Goal: Information Seeking & Learning: Understand process/instructions

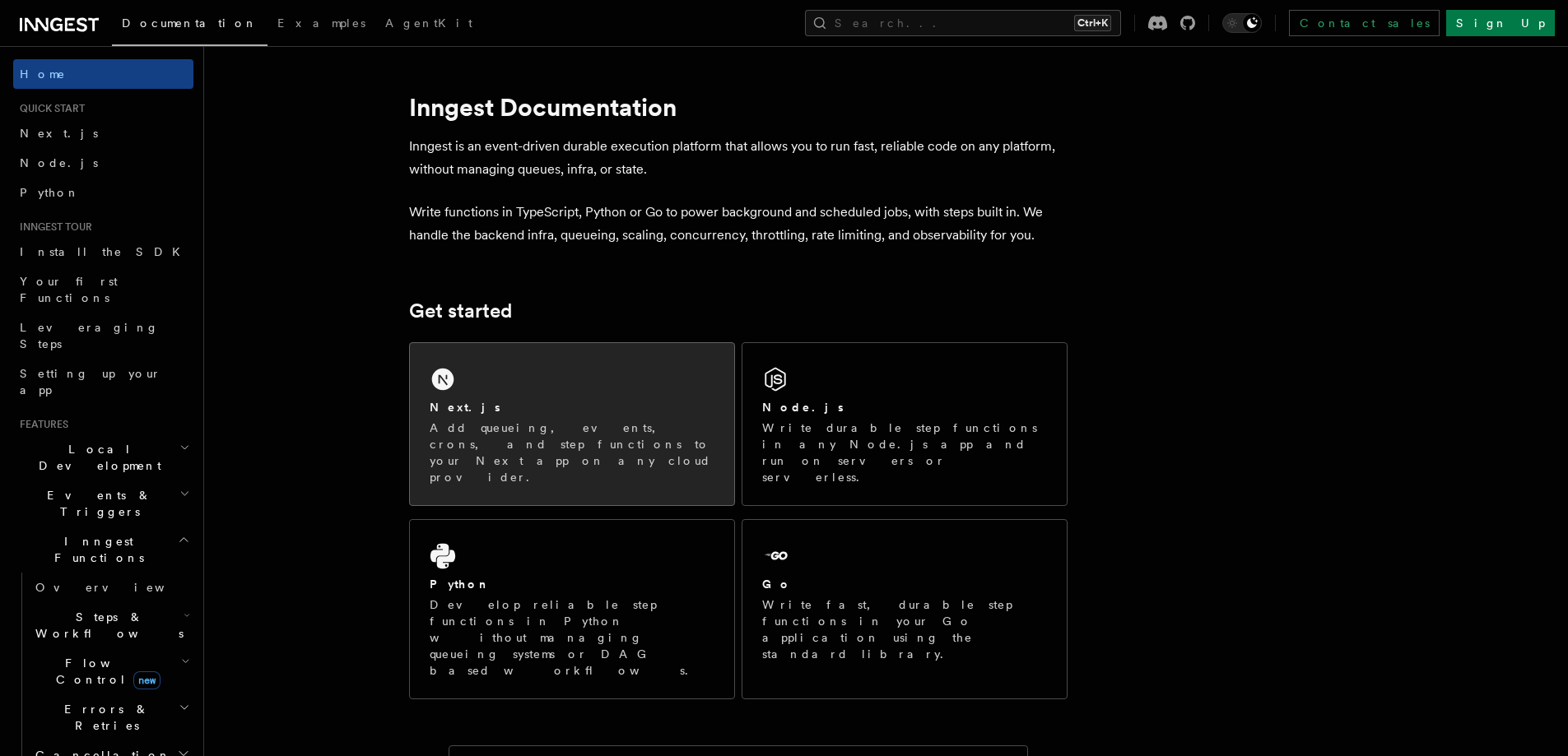
click at [561, 393] on div "Next.js Add queueing, events, crons, and step functions to your Next app on any…" at bounding box center [572, 424] width 325 height 162
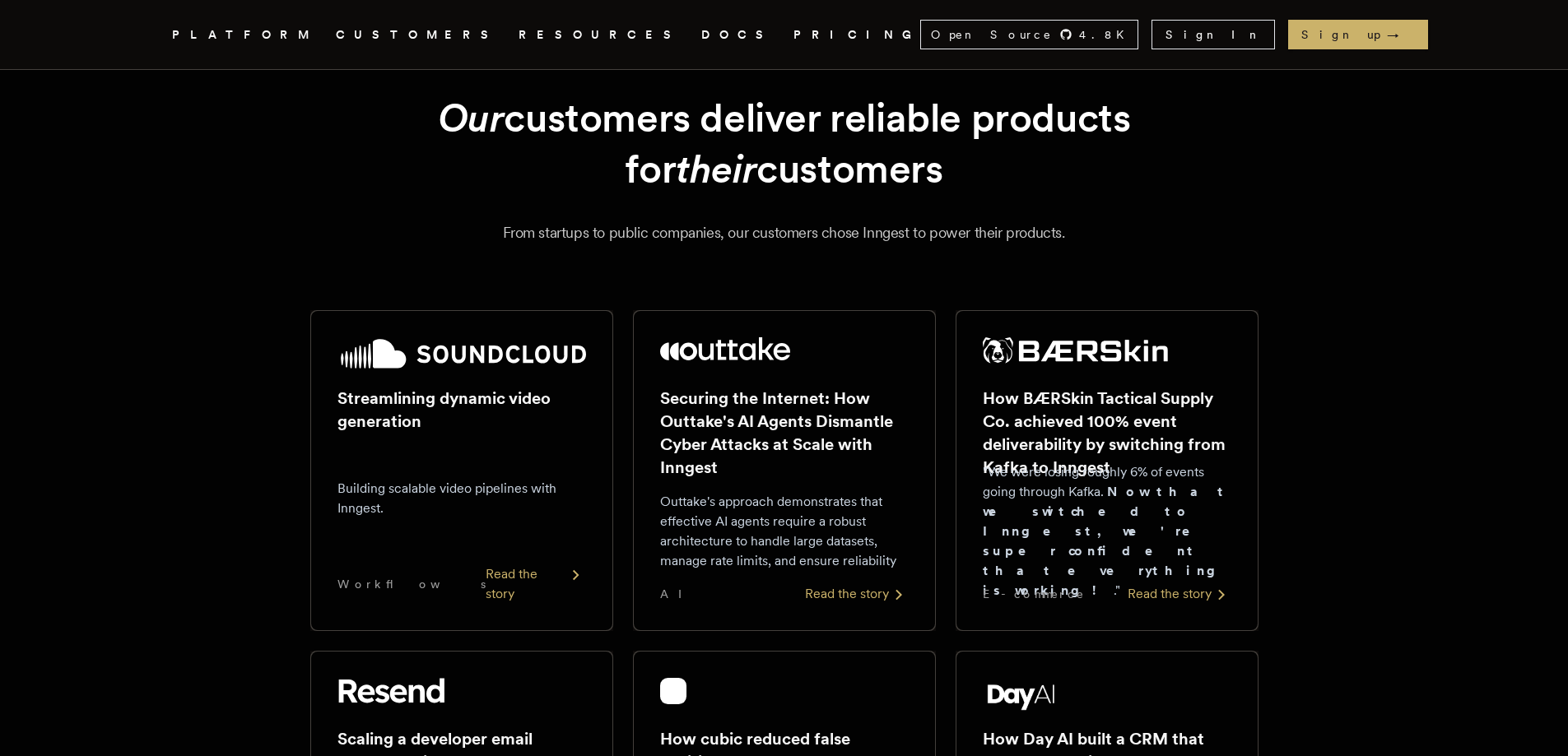
scroll to position [72, 0]
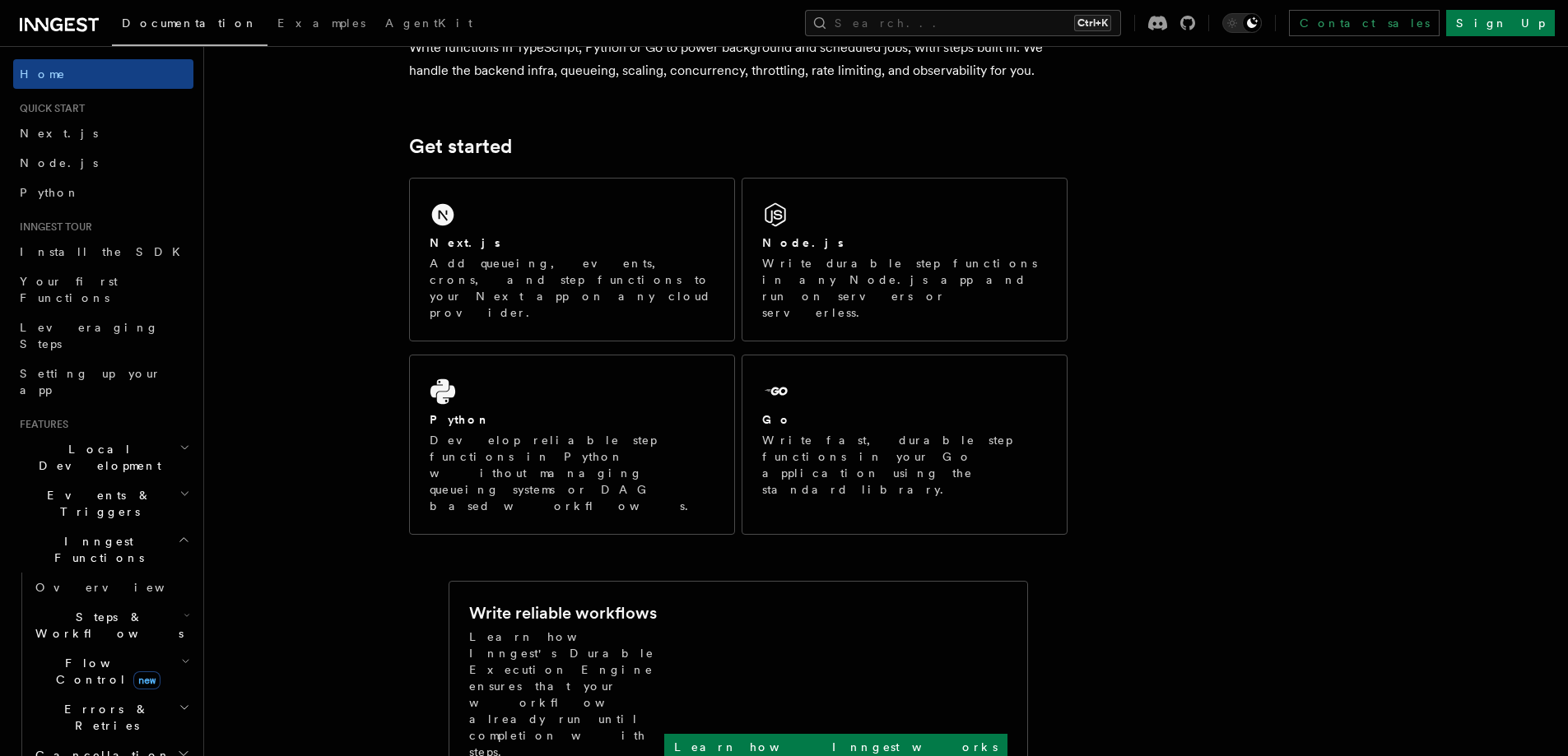
click at [591, 243] on div "Next.js" at bounding box center [572, 243] width 285 height 17
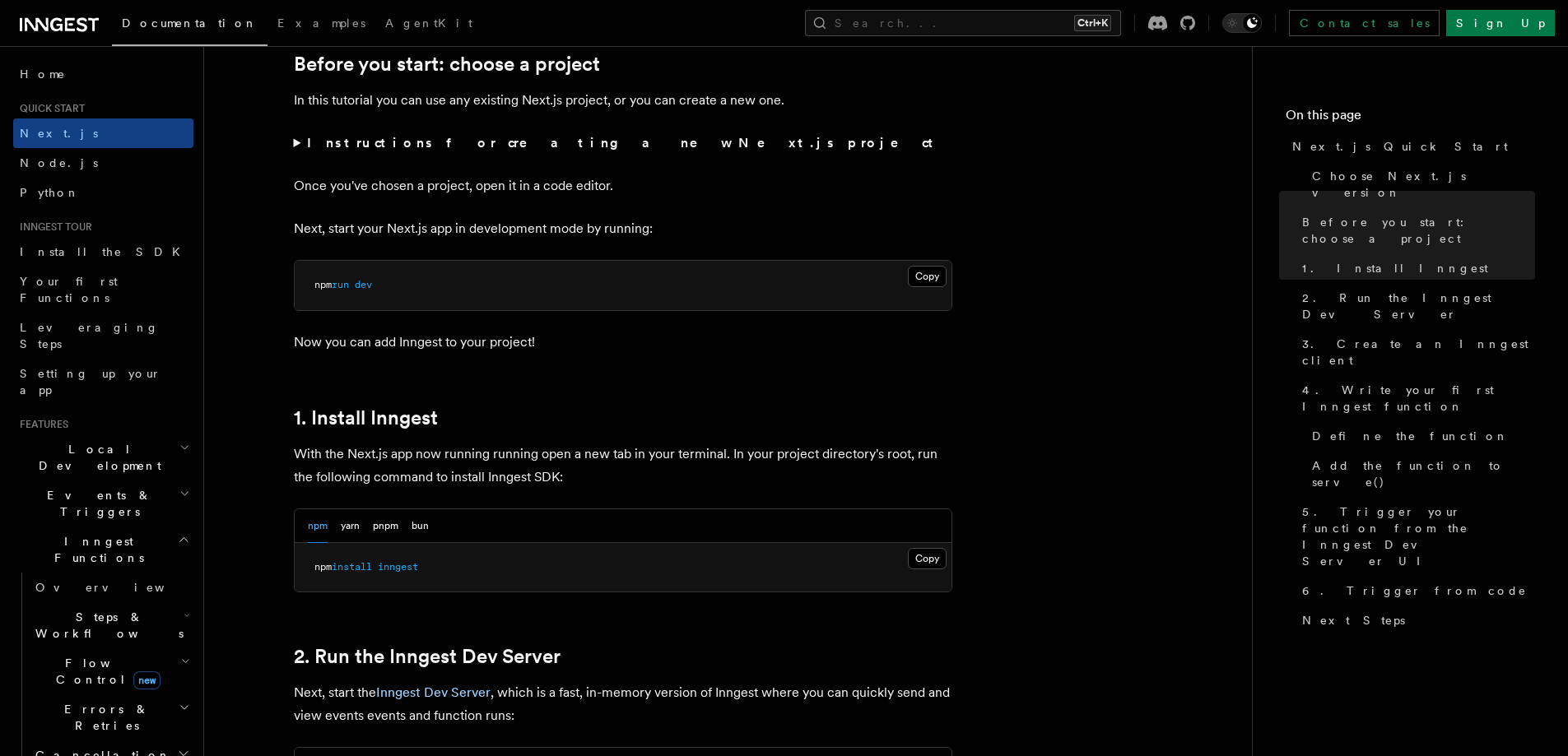
click at [317, 146] on strong "Instructions for creating a new Next.js project" at bounding box center [624, 142] width 633 height 16
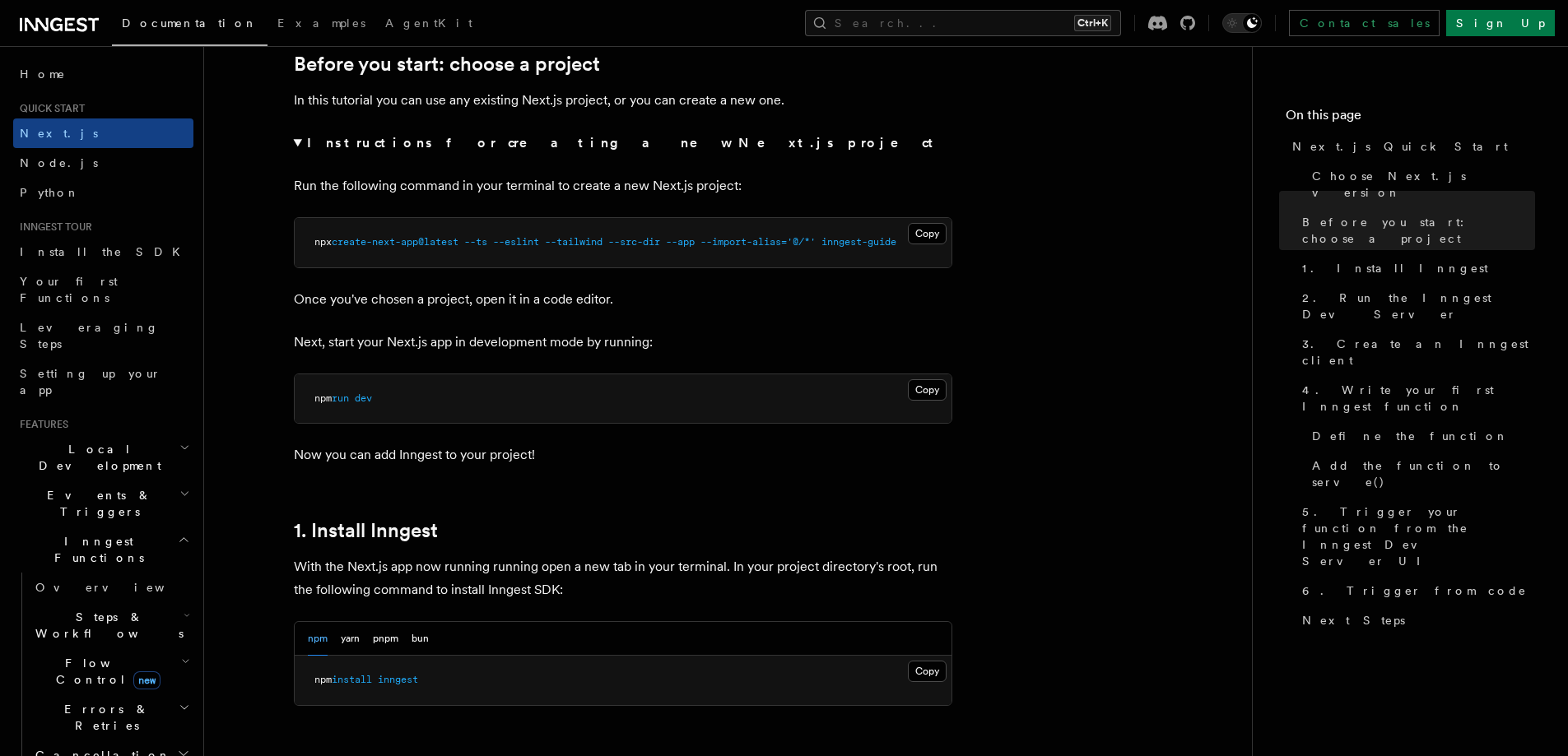
click at [297, 138] on summary "Instructions for creating a new Next.js project" at bounding box center [623, 143] width 658 height 23
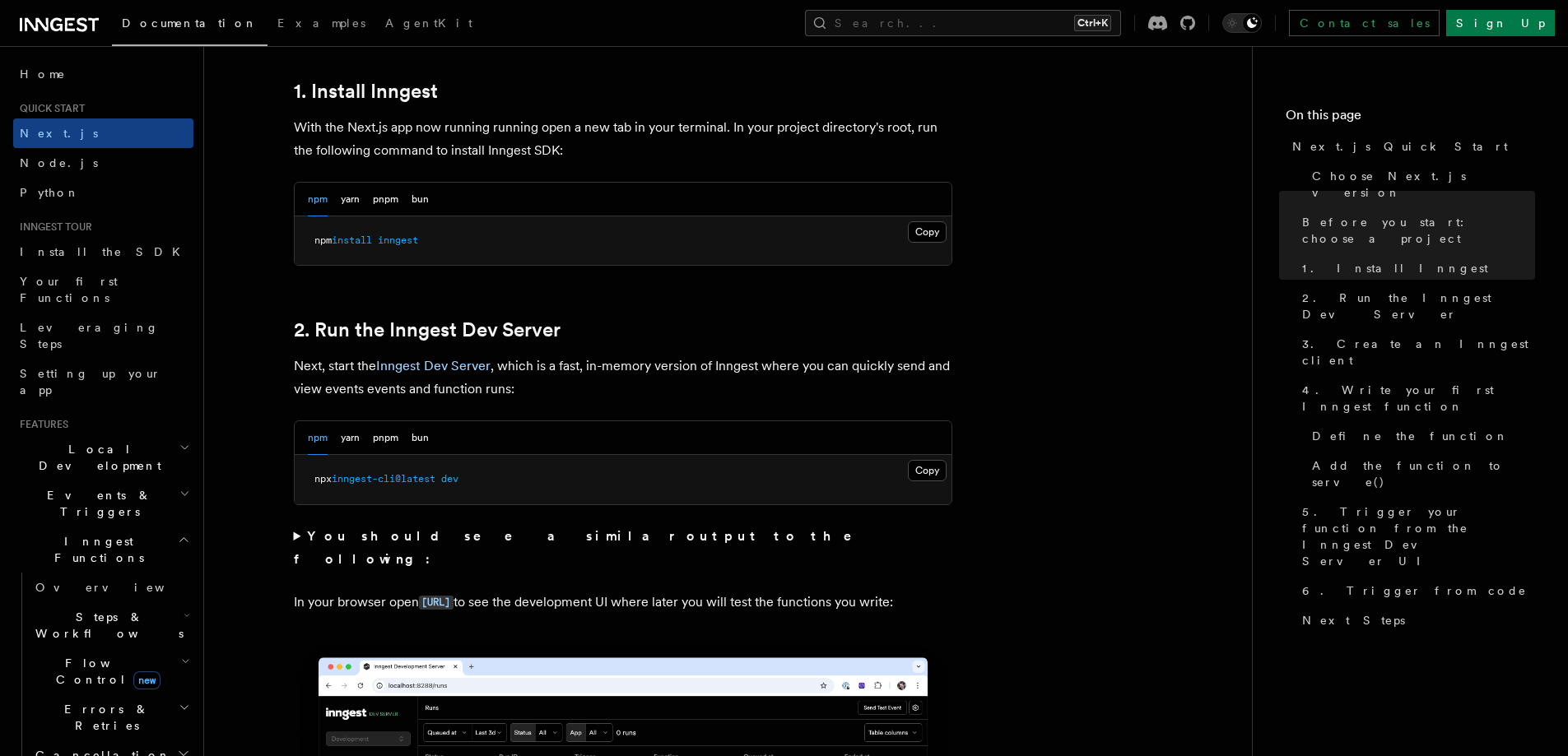
scroll to position [905, 0]
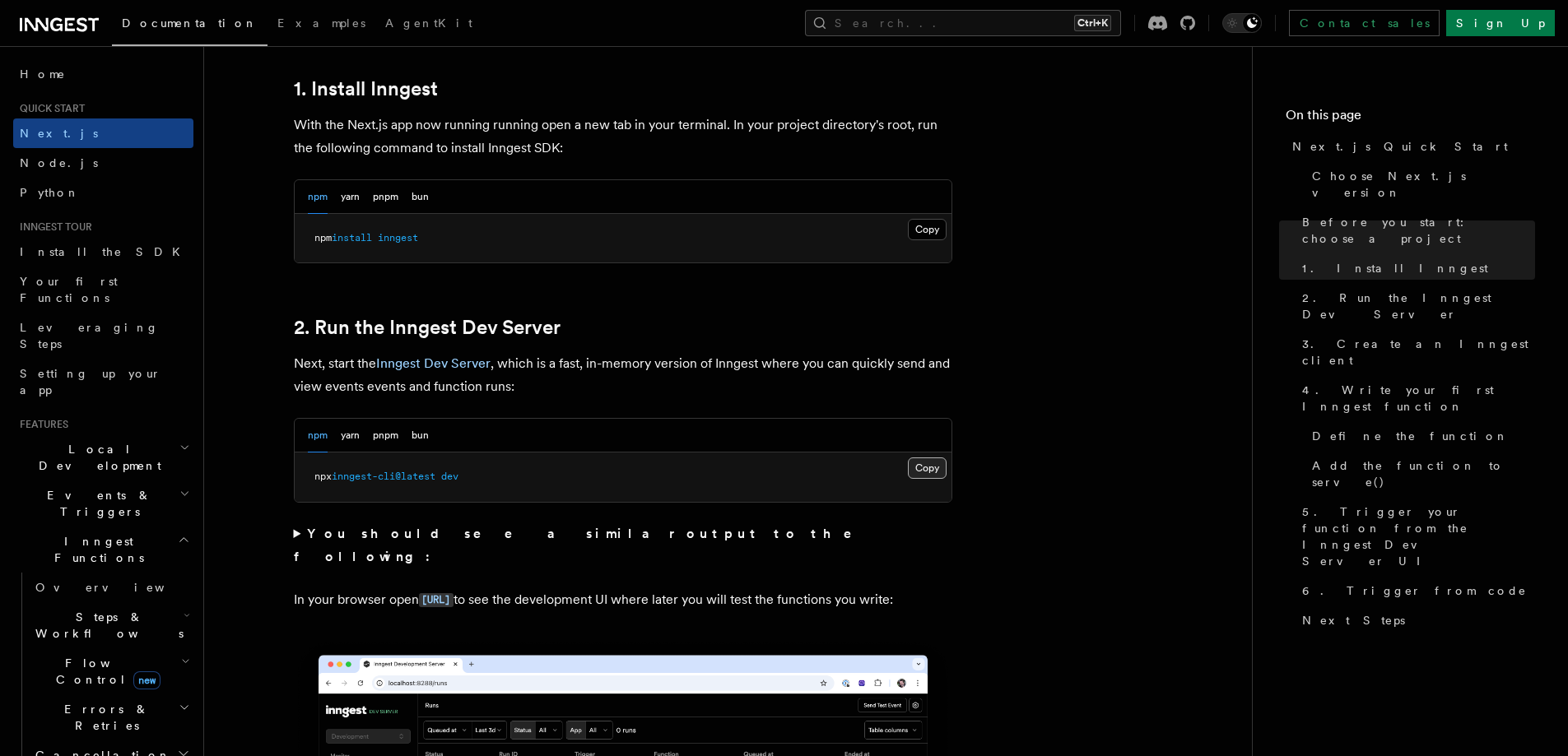
click at [925, 468] on button "Copy Copied" at bounding box center [927, 468] width 39 height 21
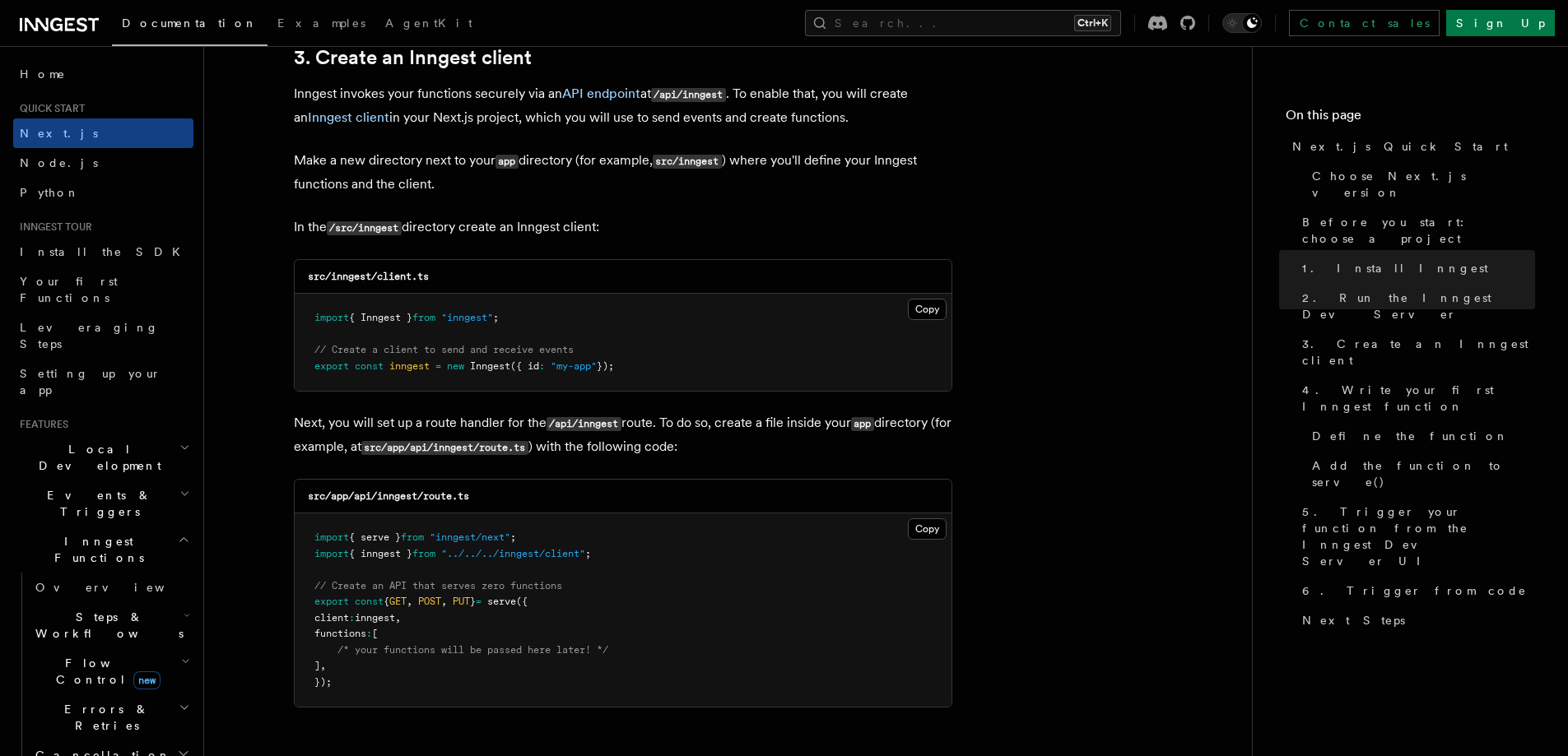
scroll to position [1974, 0]
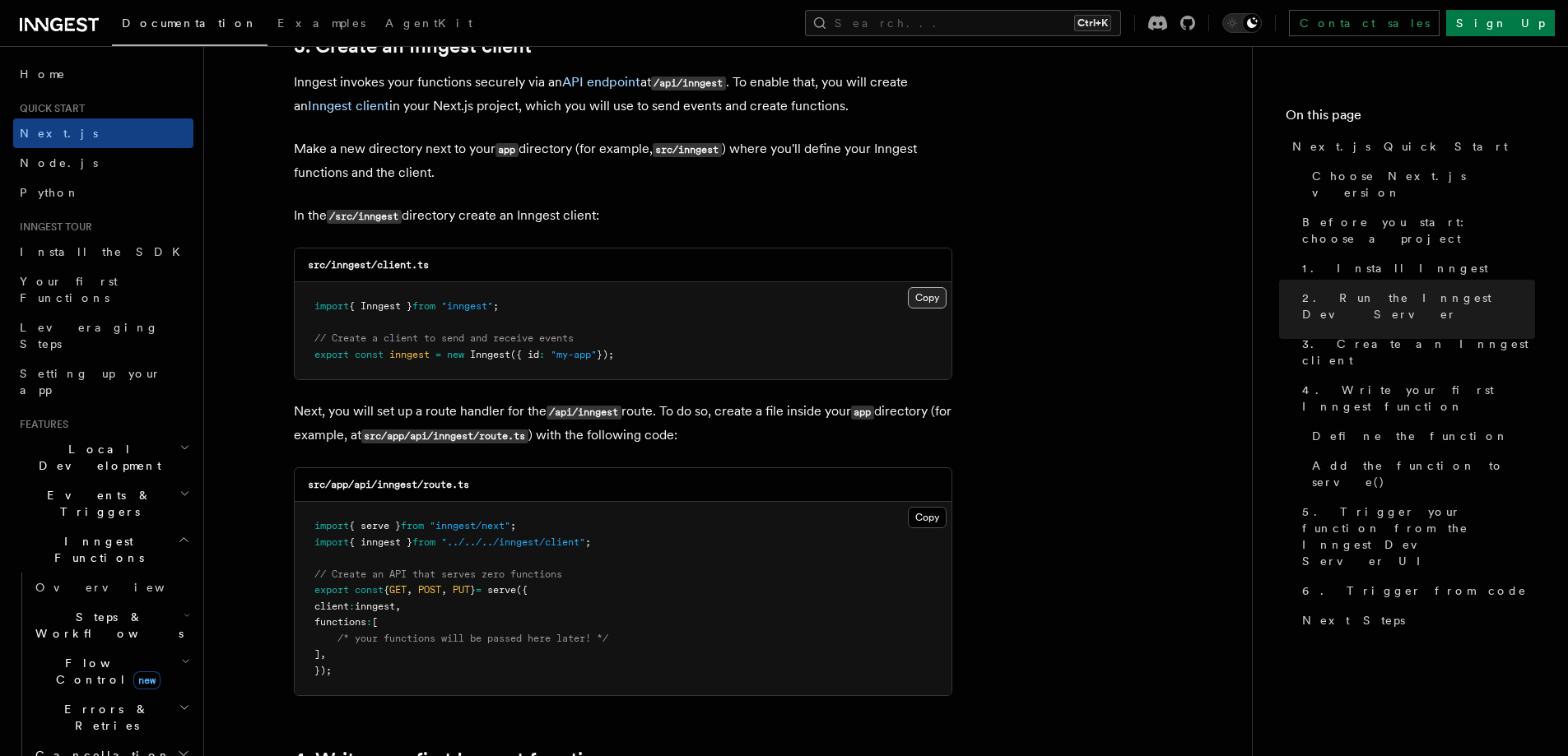
click at [921, 308] on button "Copy Copied" at bounding box center [927, 298] width 39 height 21
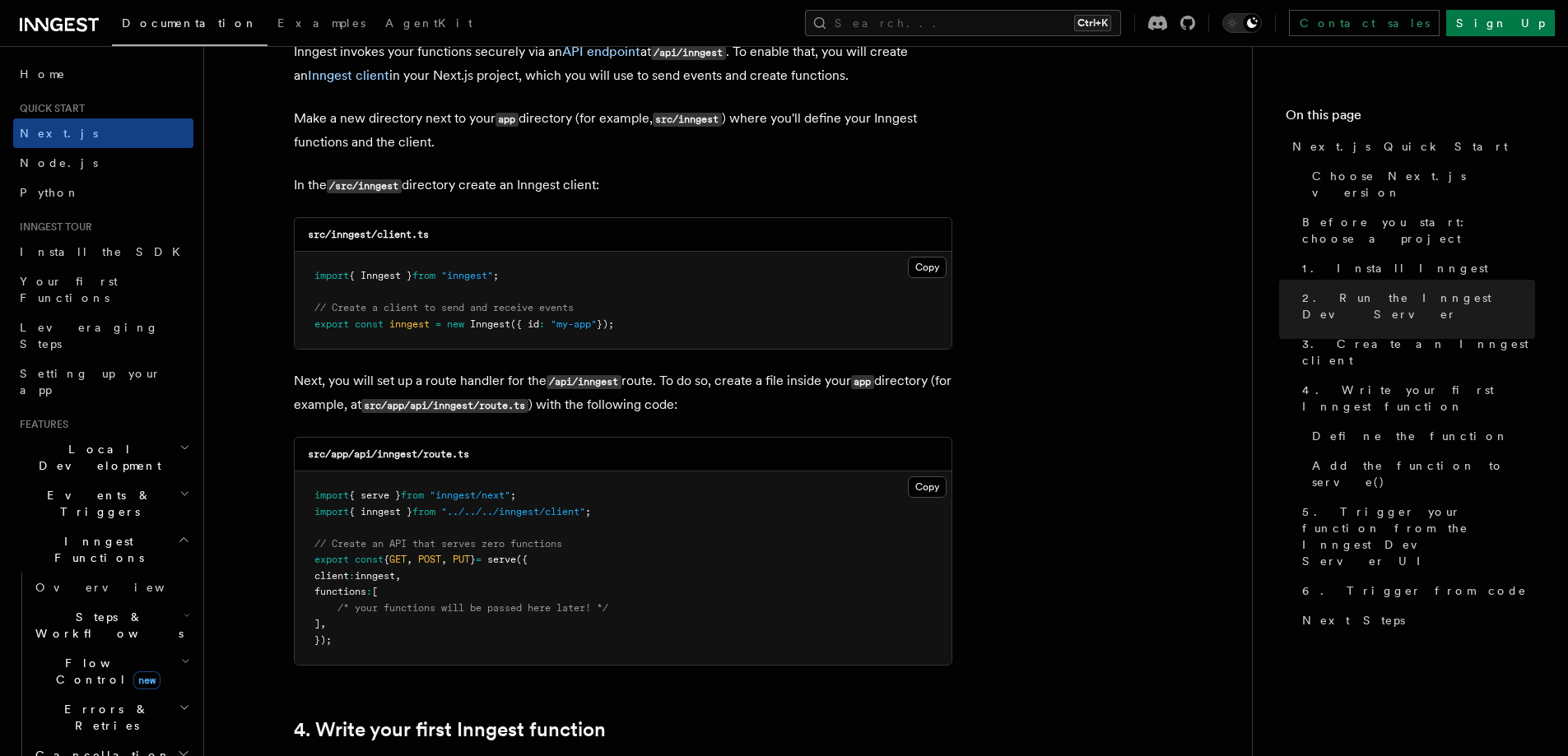
scroll to position [2056, 0]
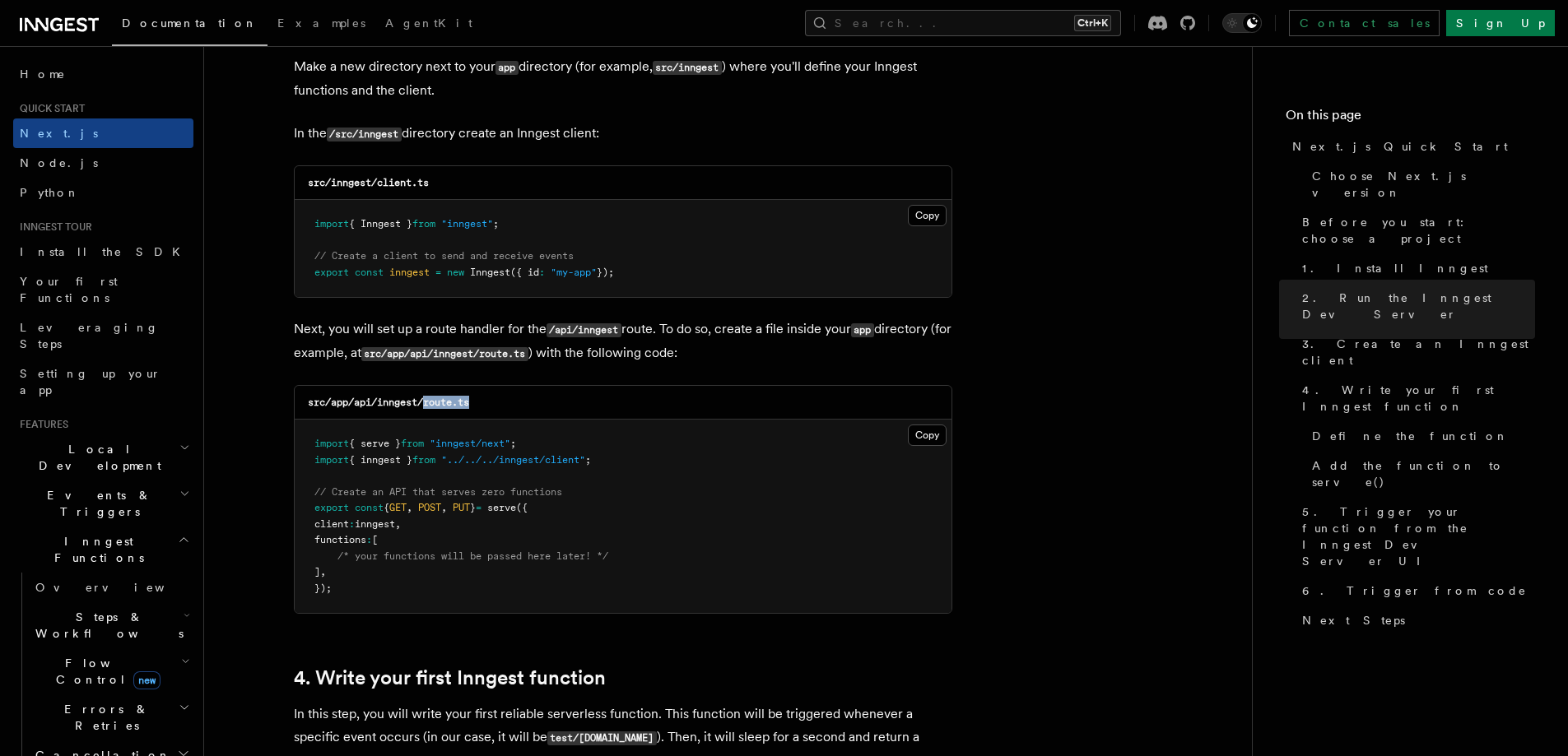
drag, startPoint x: 494, startPoint y: 404, endPoint x: 424, endPoint y: 408, distance: 70.1
click at [424, 408] on div "src/app/api/inngest/route.ts" at bounding box center [623, 402] width 657 height 34
copy code "route.ts"
click at [632, 254] on pre "import { Inngest } from "inngest" ; // Create a client to send and receive even…" at bounding box center [623, 249] width 657 height 97
click at [629, 269] on pre "import { Inngest } from "inngest" ; // Create a client to send and receive even…" at bounding box center [623, 249] width 657 height 97
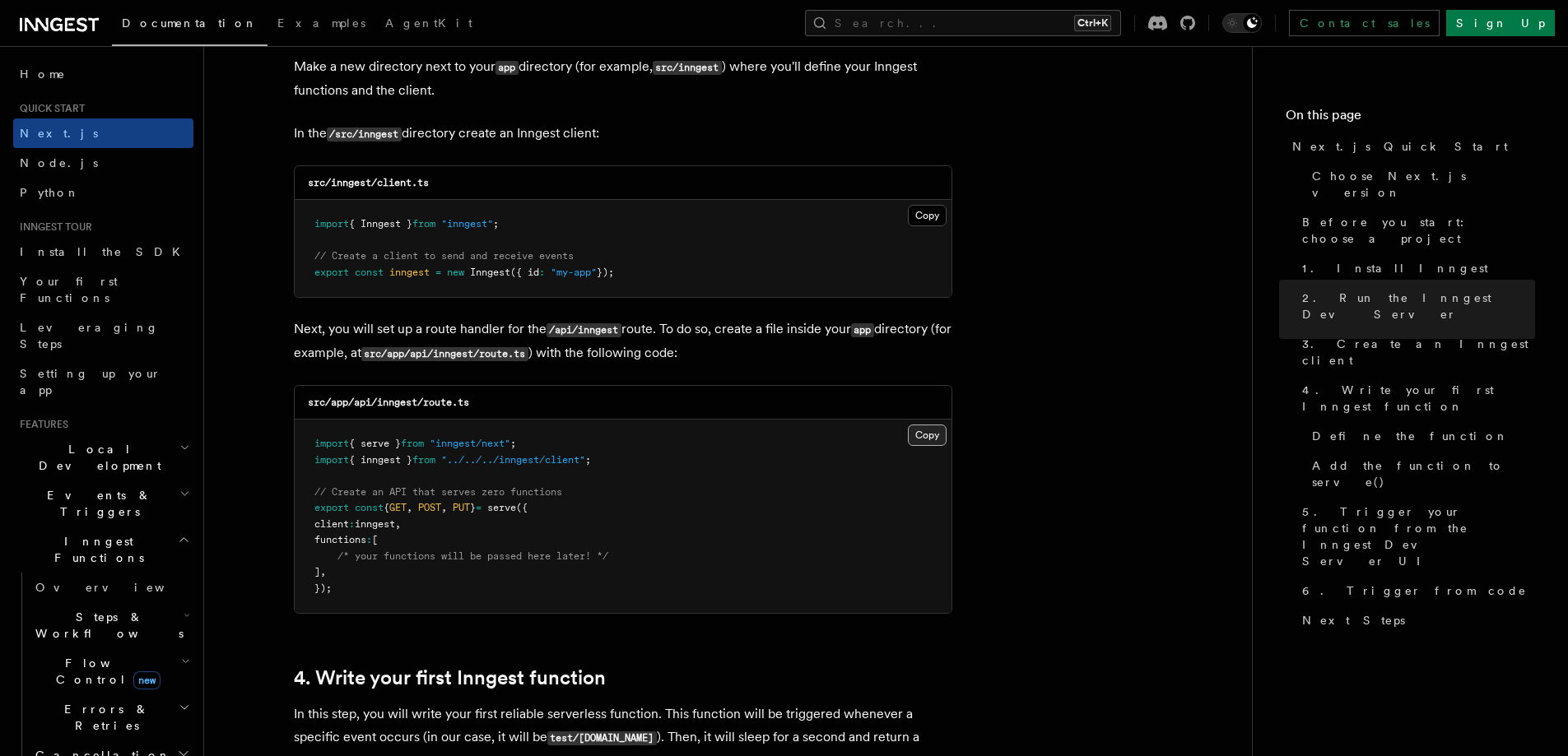
click at [934, 433] on button "Copy Copied" at bounding box center [927, 435] width 39 height 21
